Goal: Information Seeking & Learning: Learn about a topic

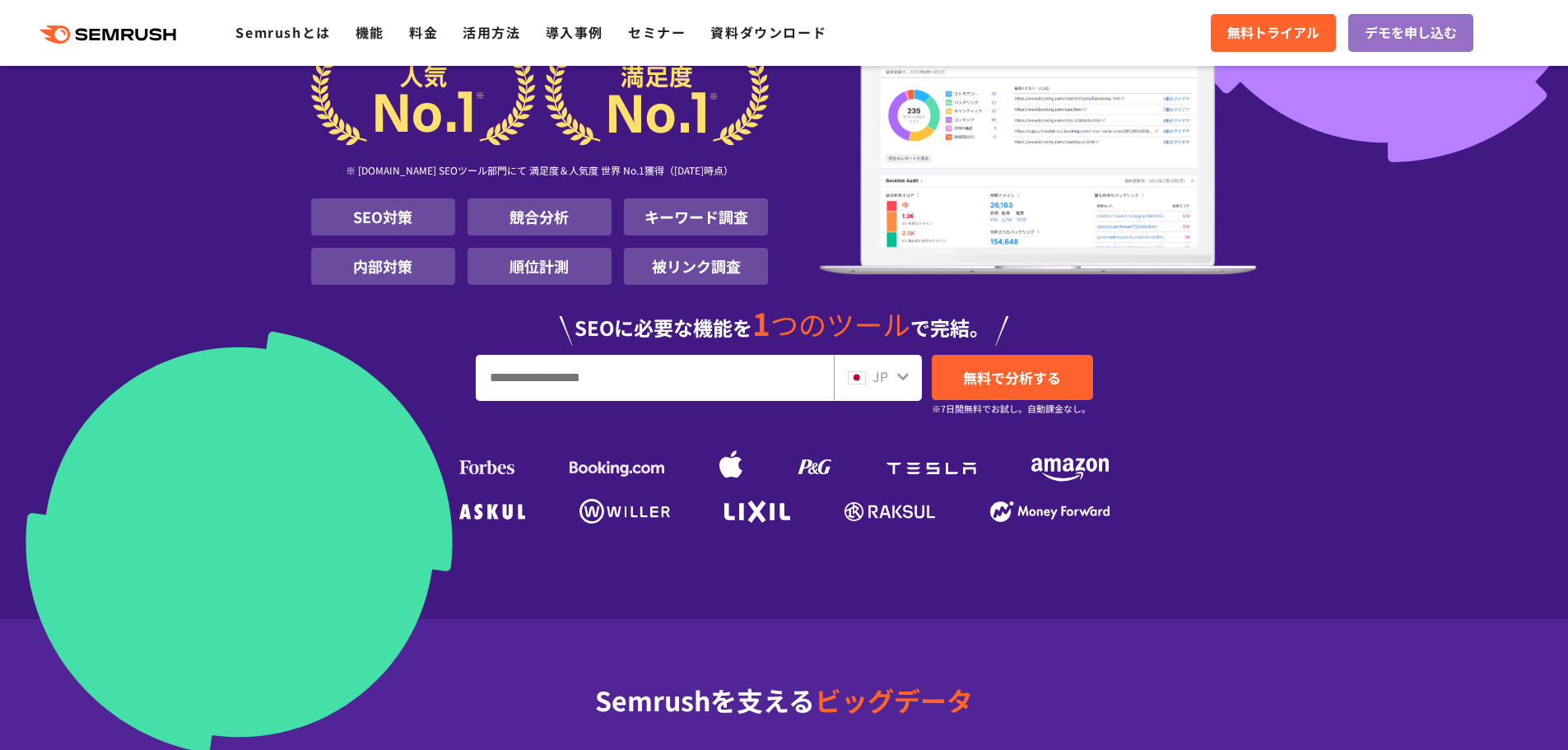
scroll to position [165, 0]
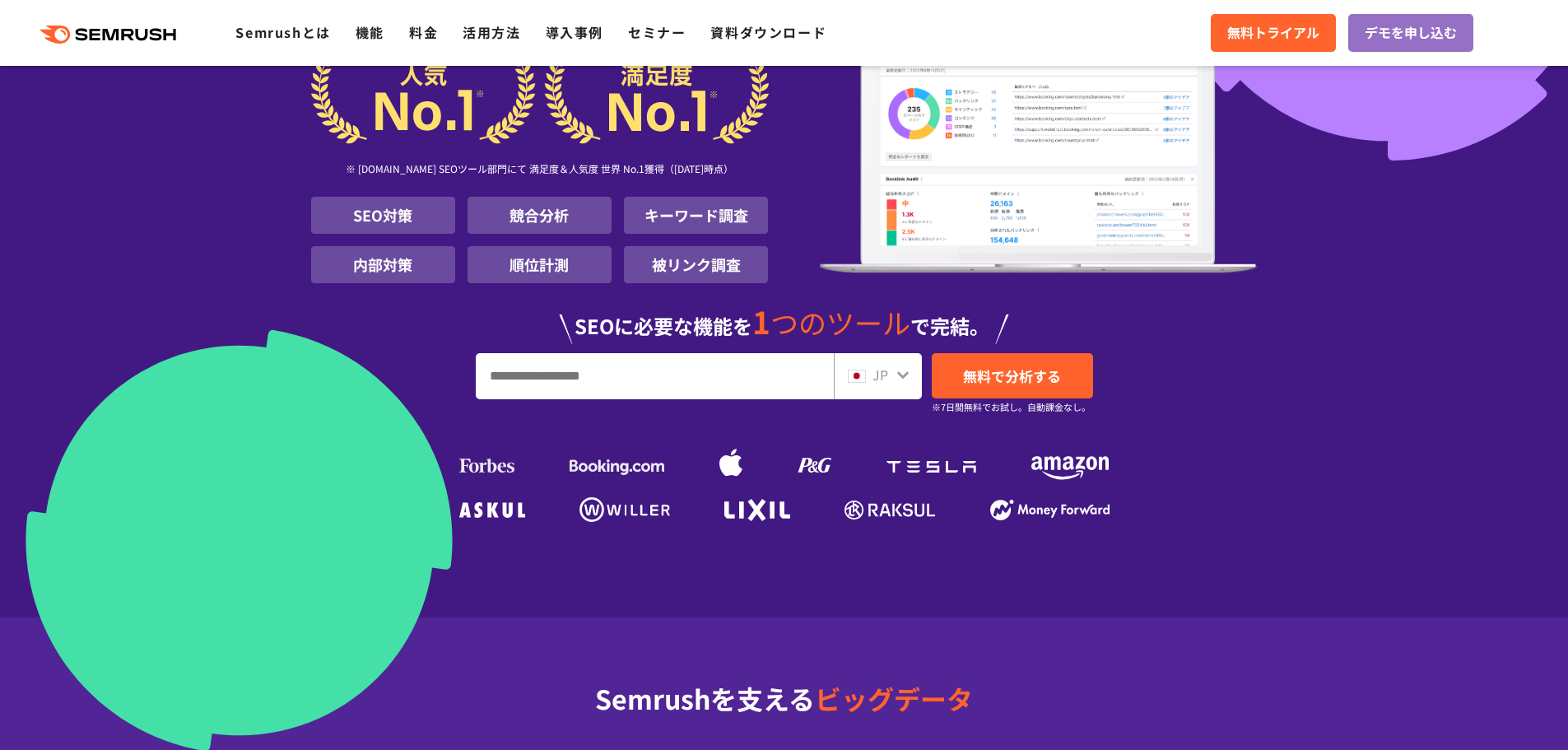
click at [621, 367] on input "URL、キーワードを入力してください" at bounding box center [655, 375] width 356 height 45
type input "*"
type input "******"
click at [1028, 378] on span "無料で分析する" at bounding box center [1012, 375] width 98 height 21
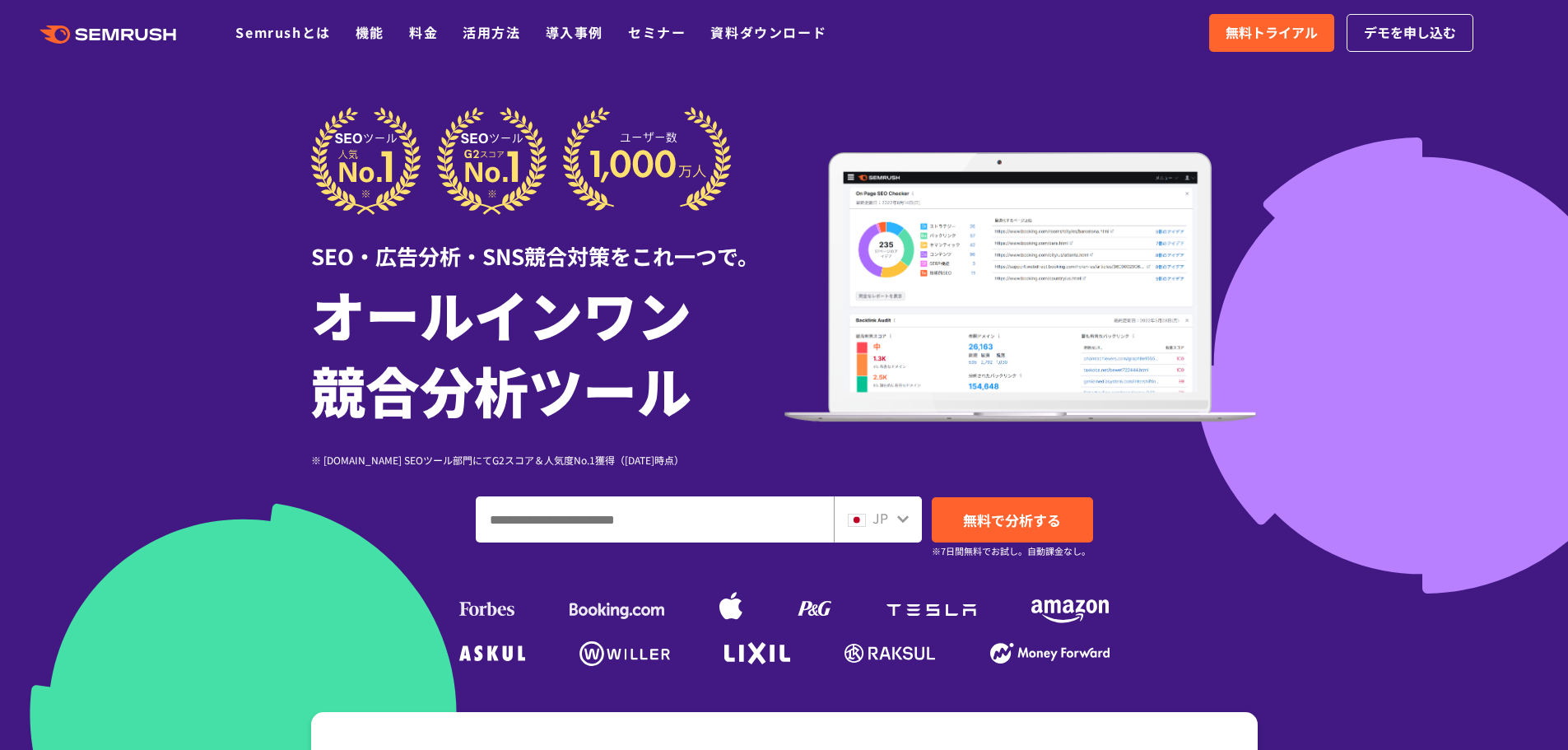
click at [777, 513] on input "ドメイン、キーワードまたはURLを入力してください" at bounding box center [655, 519] width 356 height 45
click at [414, 41] on link "料金" at bounding box center [423, 31] width 28 height 20
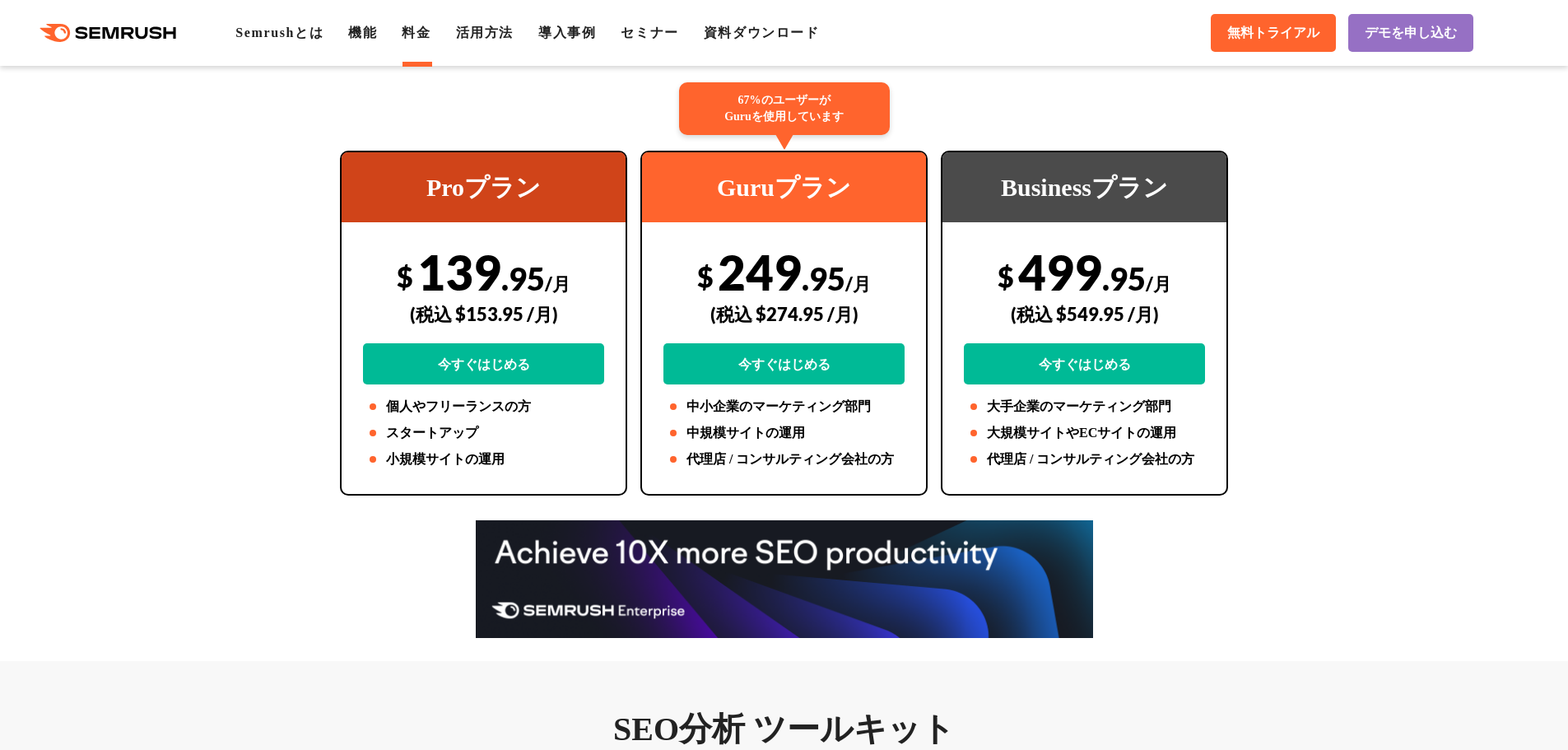
scroll to position [329, 0]
